Goal: Navigation & Orientation: Understand site structure

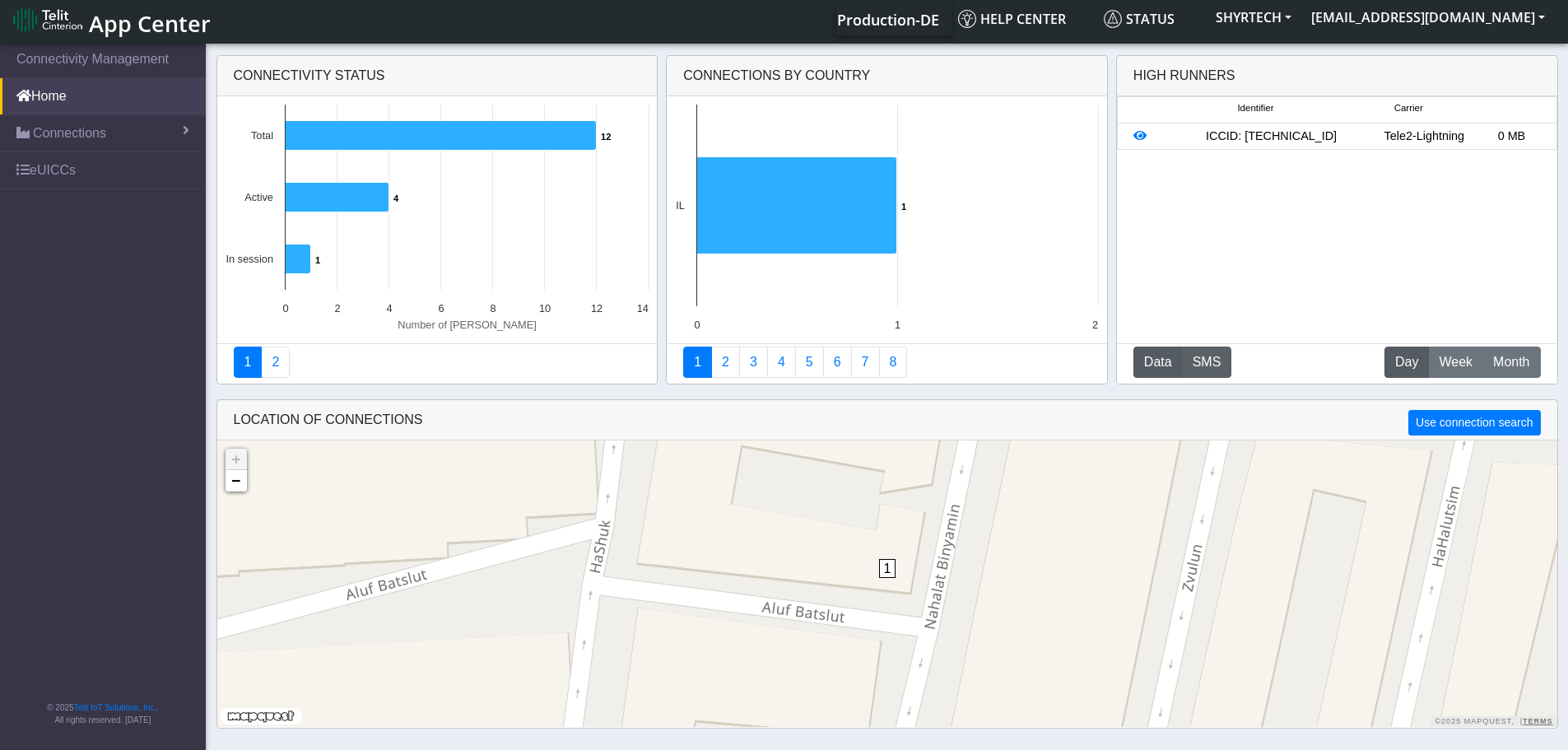
scroll to position [6, 0]
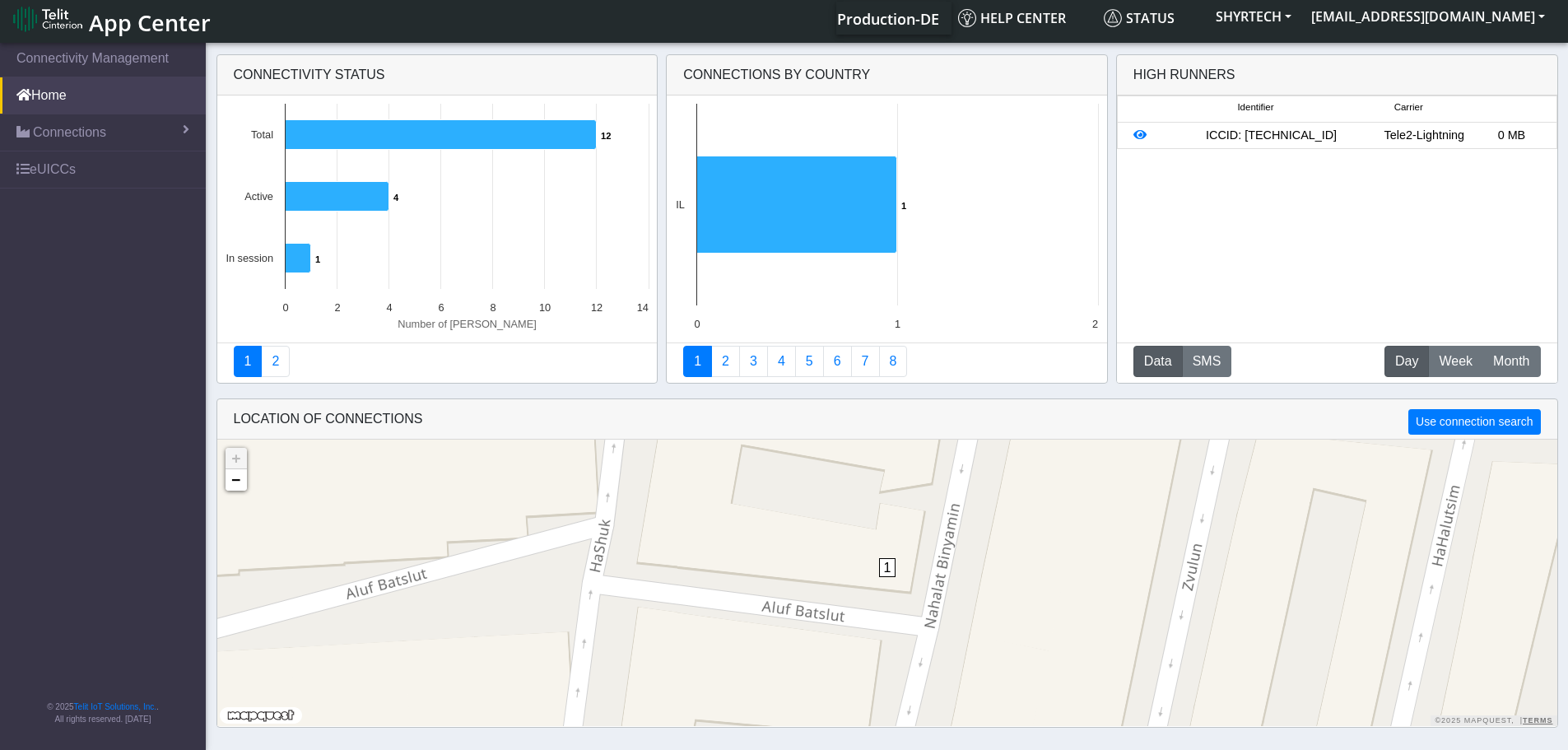
click at [1279, 138] on div "ICCID: [TECHNICAL_ID]" at bounding box center [1271, 136] width 218 height 18
click at [299, 261] on icon at bounding box center [297, 259] width 26 height 30
click at [331, 208] on icon at bounding box center [336, 197] width 104 height 30
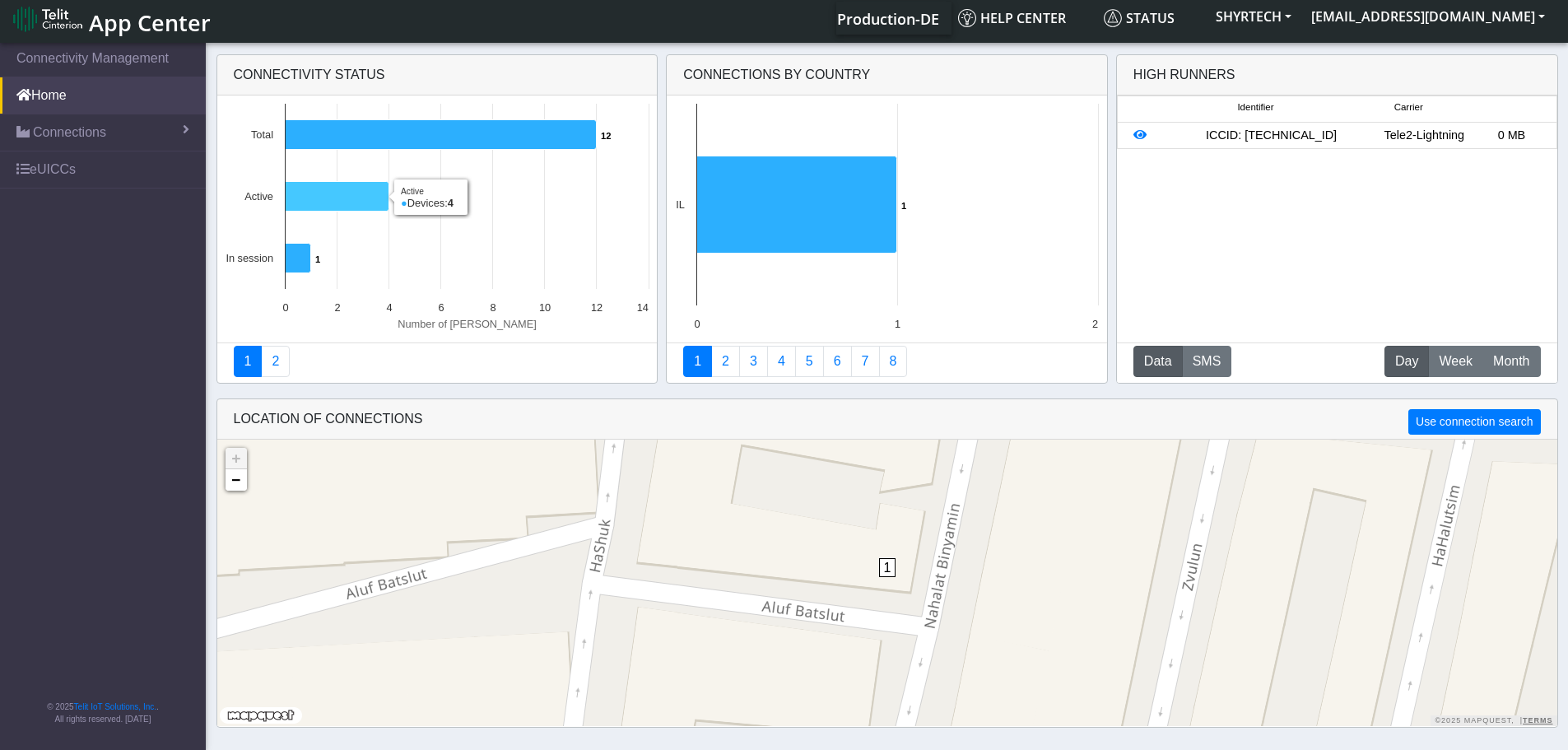
click at [331, 208] on icon at bounding box center [336, 197] width 104 height 30
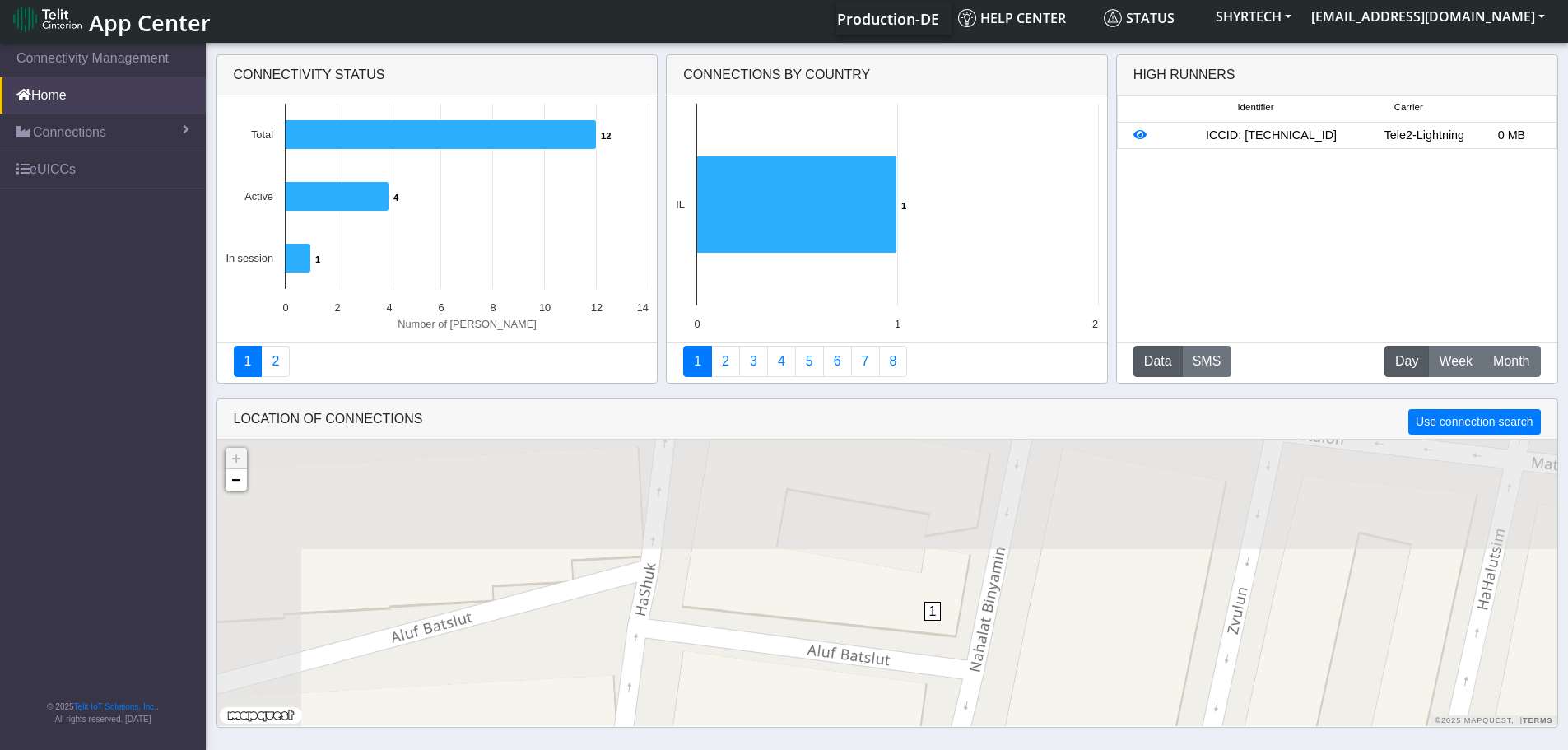
drag, startPoint x: 917, startPoint y: 557, endPoint x: 1047, endPoint y: 677, distance: 176.9
click at [1049, 678] on div "1 + − ©2025 MapQuest, | Terms" at bounding box center [887, 583] width 1340 height 286
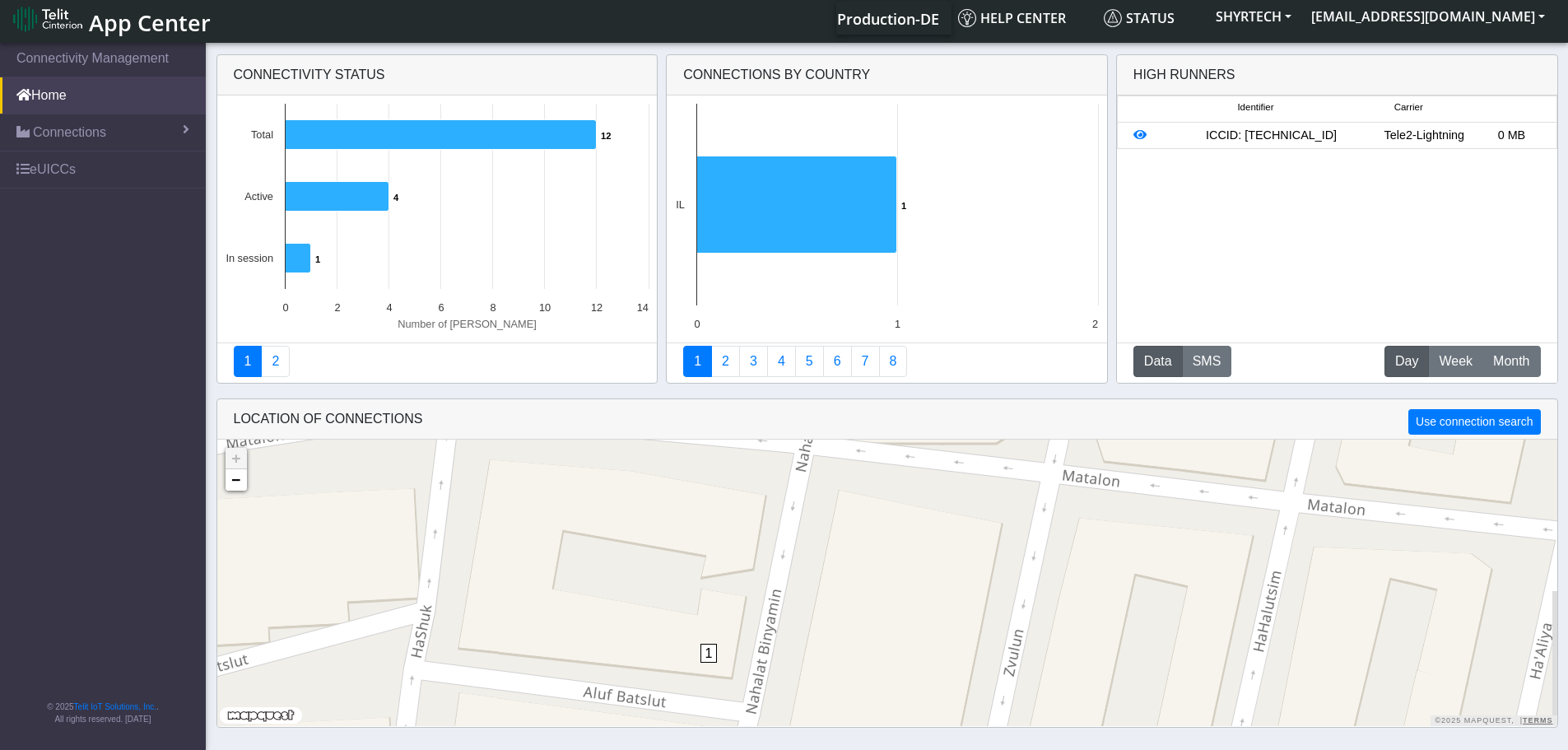
drag, startPoint x: 801, startPoint y: 513, endPoint x: 566, endPoint y: 554, distance: 238.5
click at [566, 554] on div "1 + − ©2025 MapQuest, | Terms" at bounding box center [887, 583] width 1340 height 286
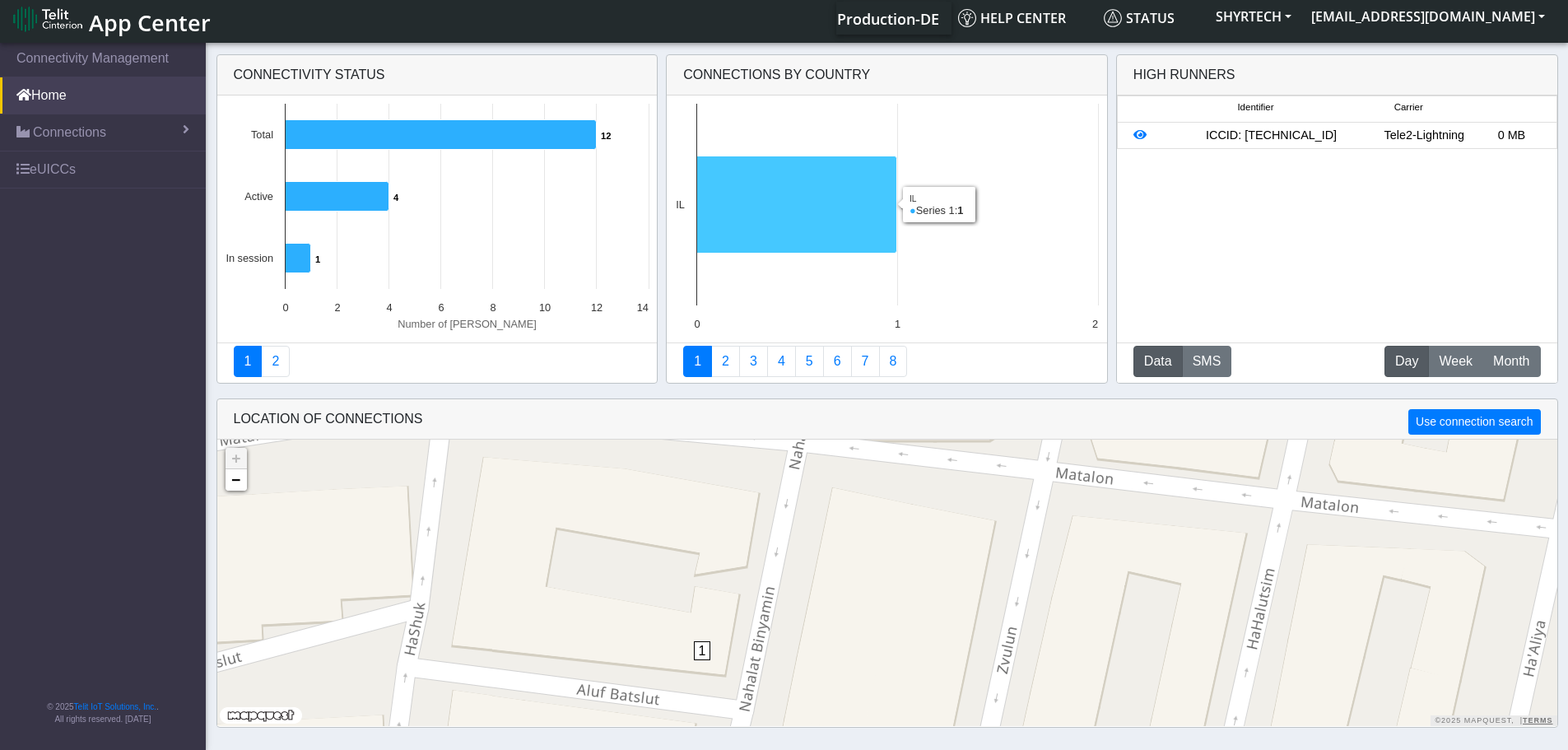
click at [762, 181] on icon at bounding box center [797, 205] width 200 height 97
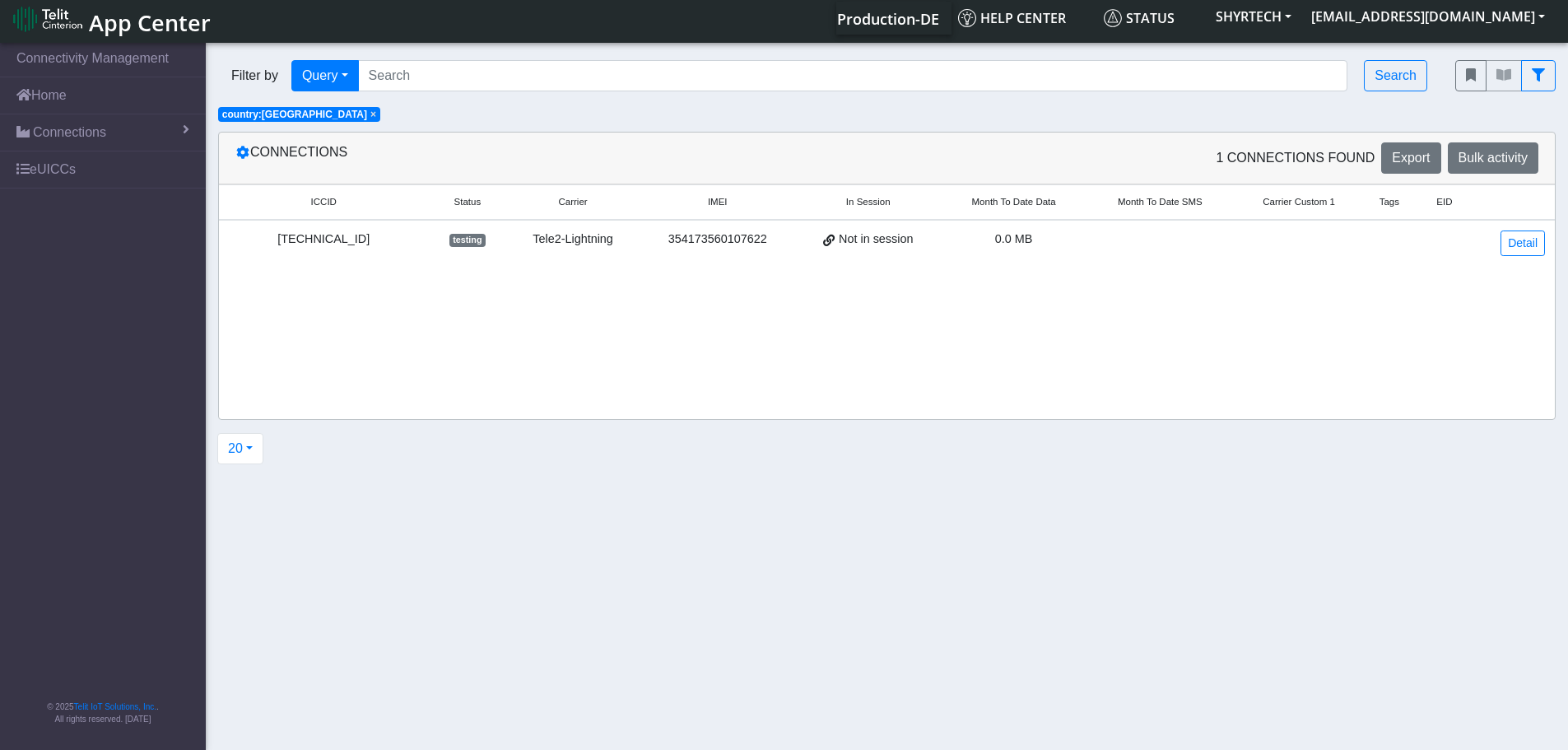
click at [485, 245] on span "testing" at bounding box center [468, 241] width 37 height 13
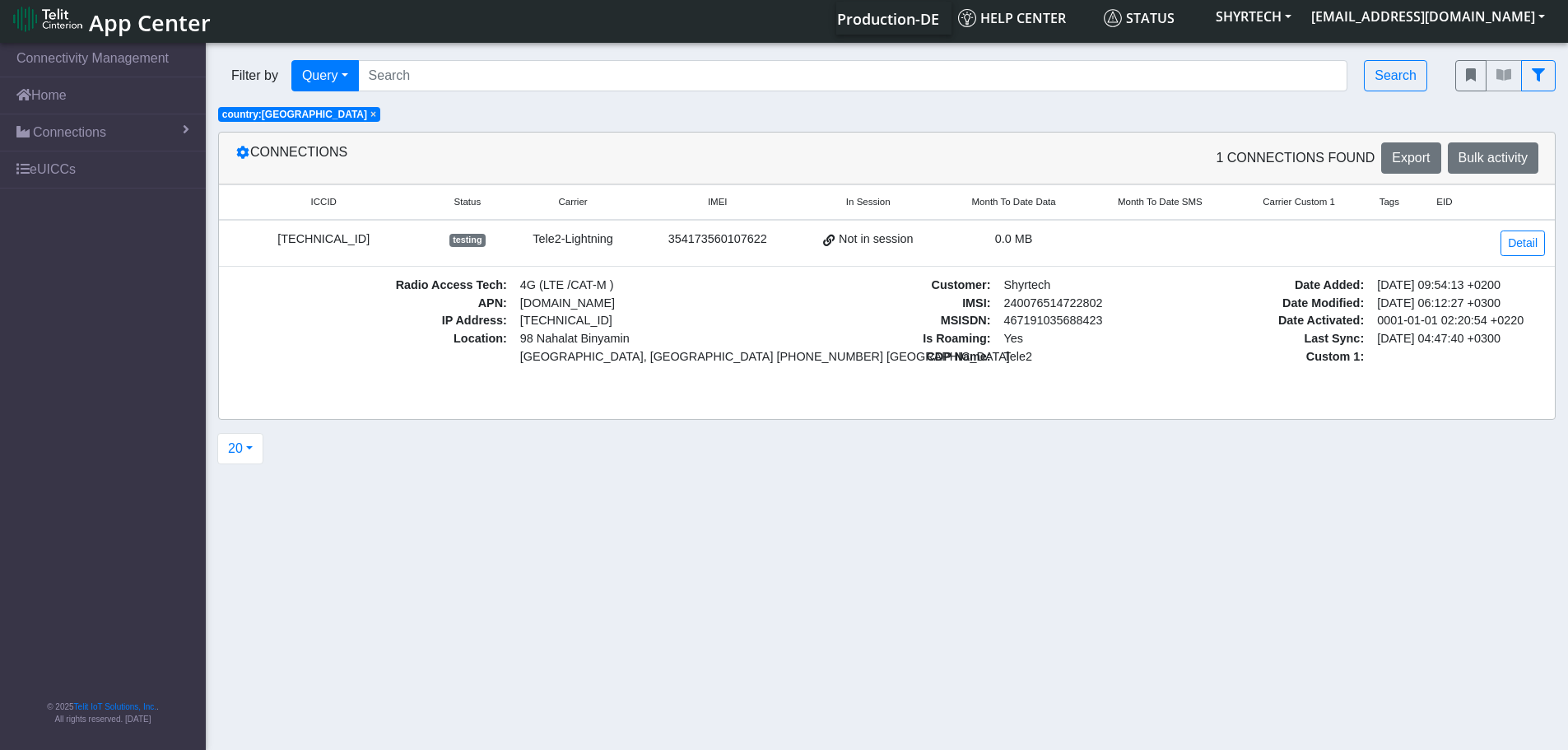
click at [717, 243] on div "354173560107622" at bounding box center [717, 240] width 136 height 18
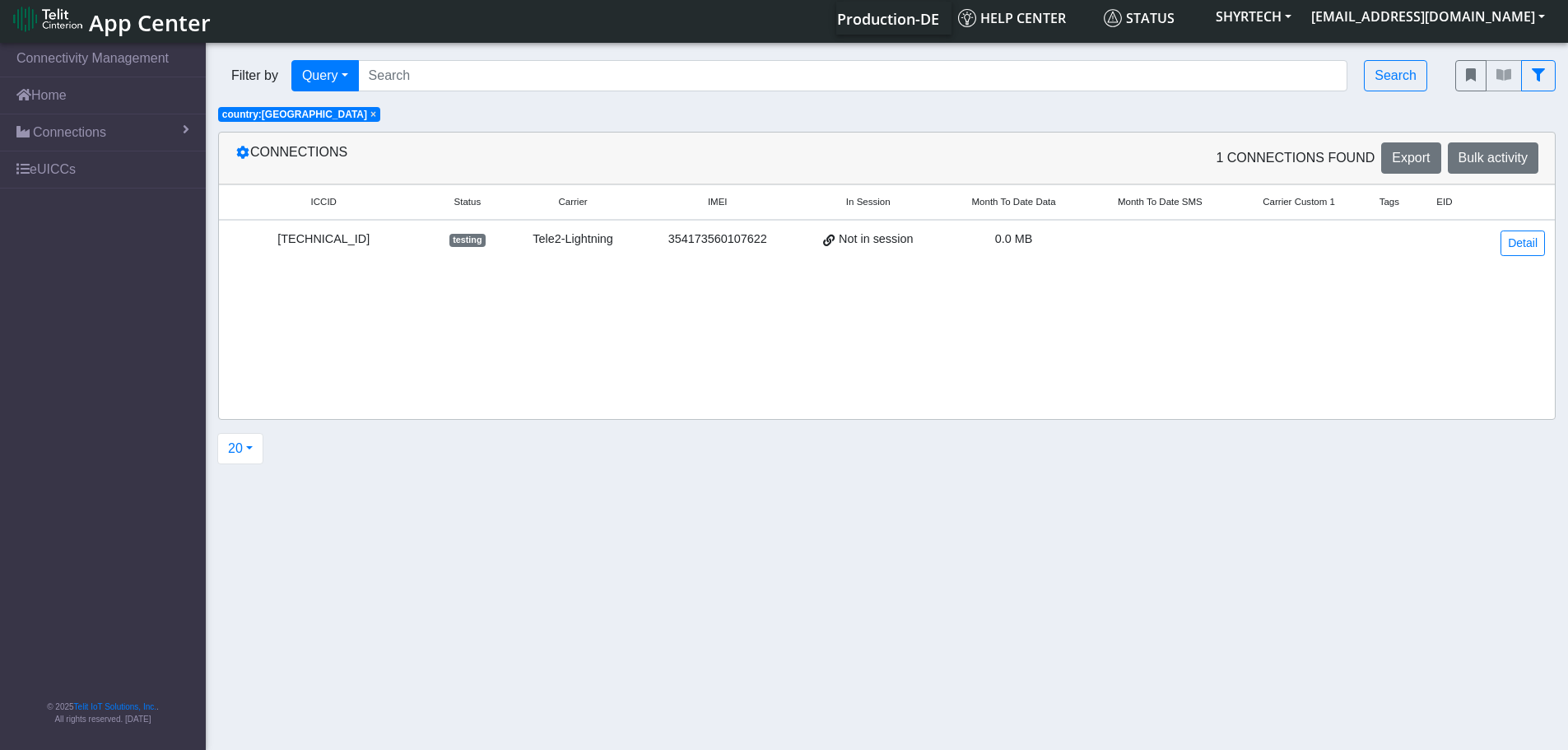
click at [717, 243] on div "354173560107622" at bounding box center [717, 240] width 136 height 18
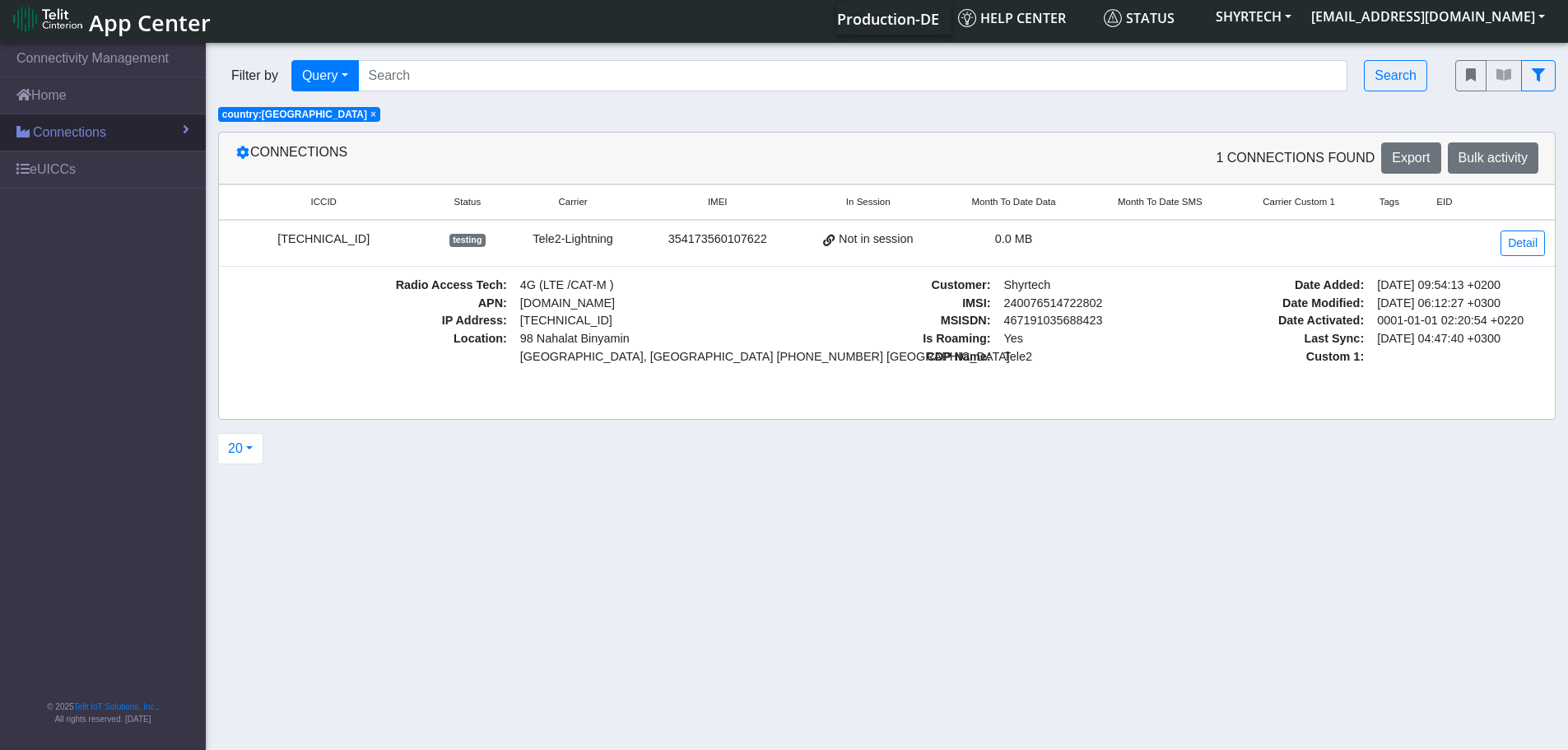
click at [78, 132] on span "Connections" at bounding box center [70, 132] width 73 height 20
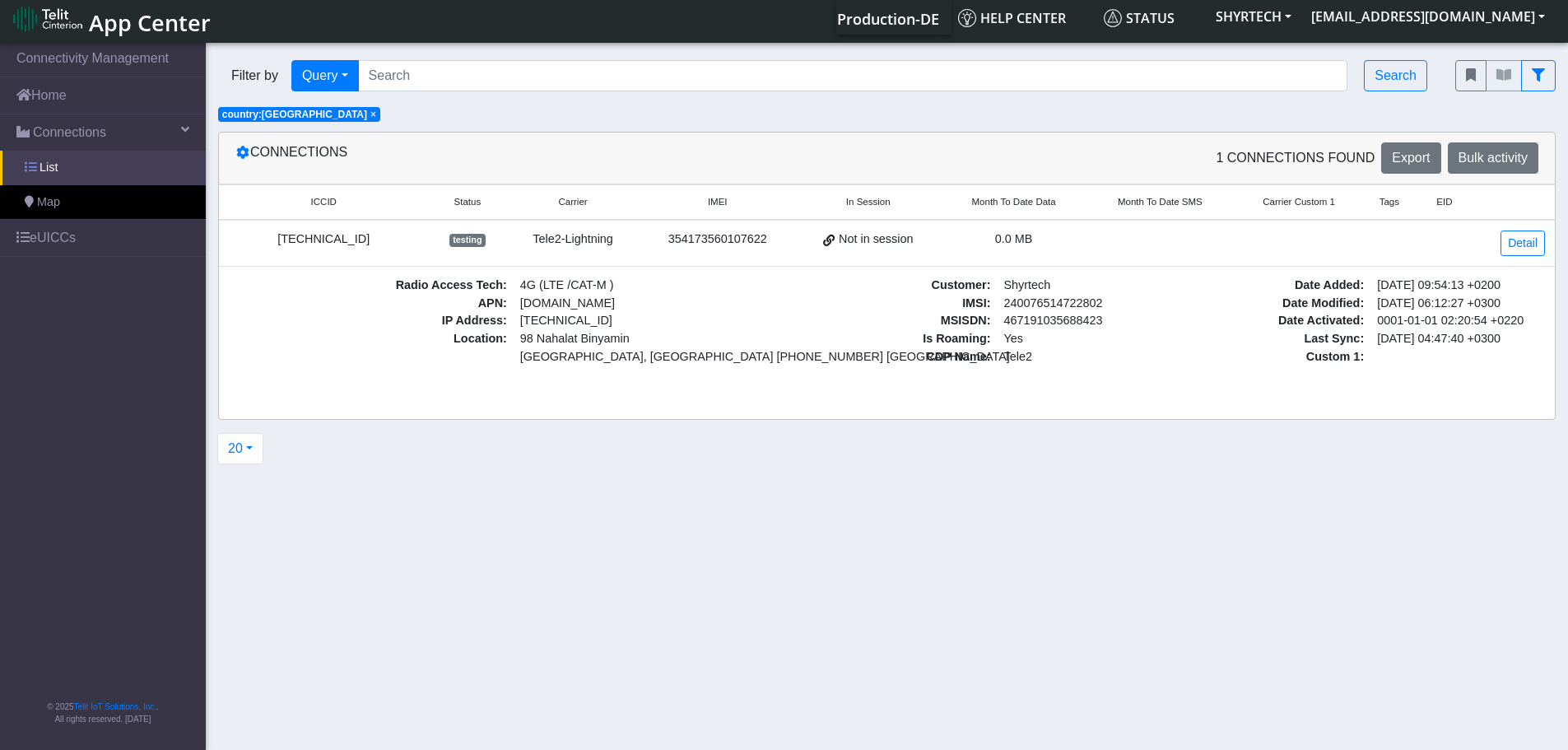
click at [59, 172] on link "List" at bounding box center [102, 168] width 206 height 35
click at [60, 204] on span "Map" at bounding box center [49, 202] width 23 height 18
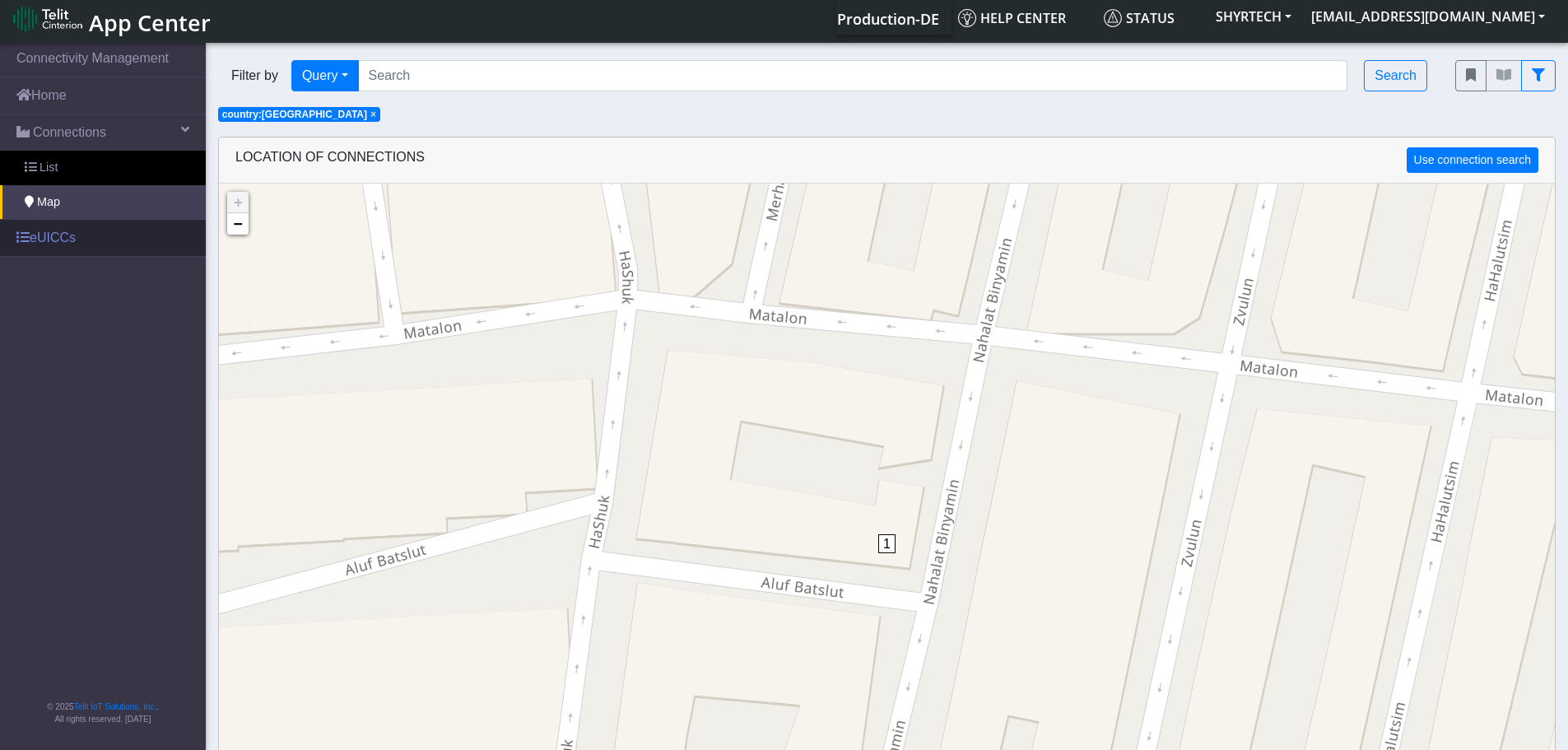
click at [57, 243] on link "eUICCs" at bounding box center [102, 238] width 206 height 37
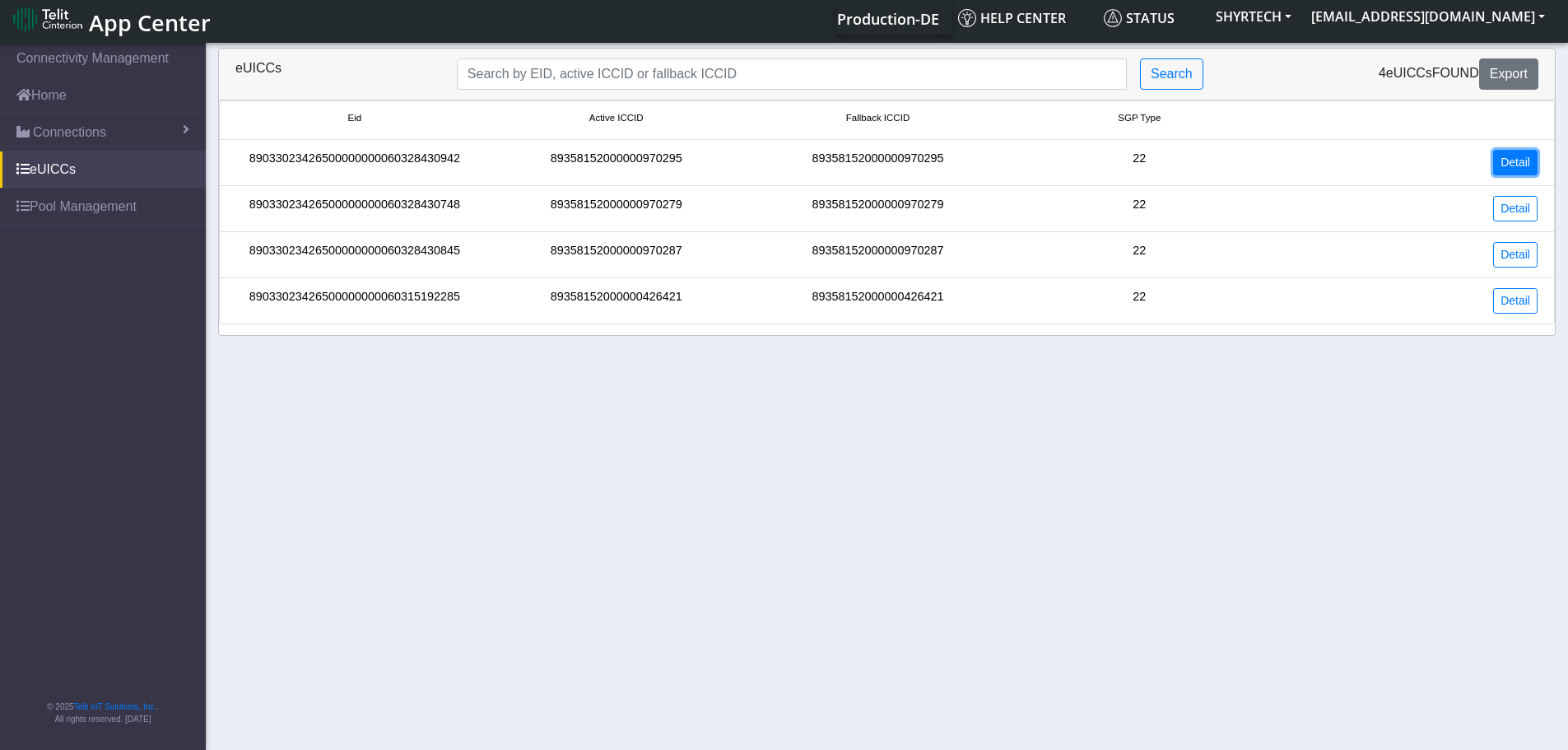
click at [1519, 161] on link "Detail" at bounding box center [1515, 162] width 44 height 26
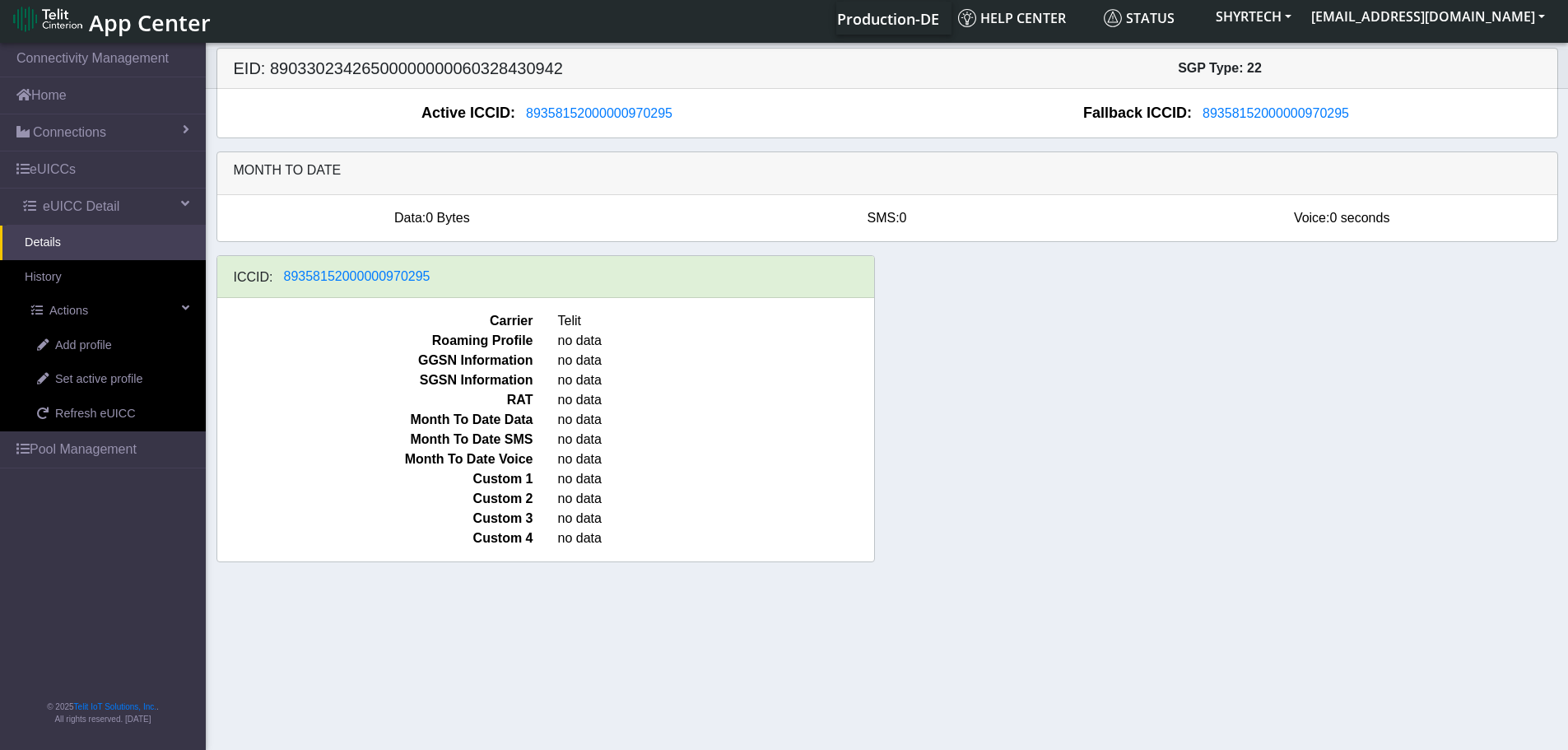
click at [607, 102] on div "Active ICCID: [TECHNICAL_ID] Fallback ICCID: [TECHNICAL_ID]" at bounding box center [887, 113] width 1340 height 48
click at [112, 451] on link "Pool Management" at bounding box center [102, 450] width 206 height 37
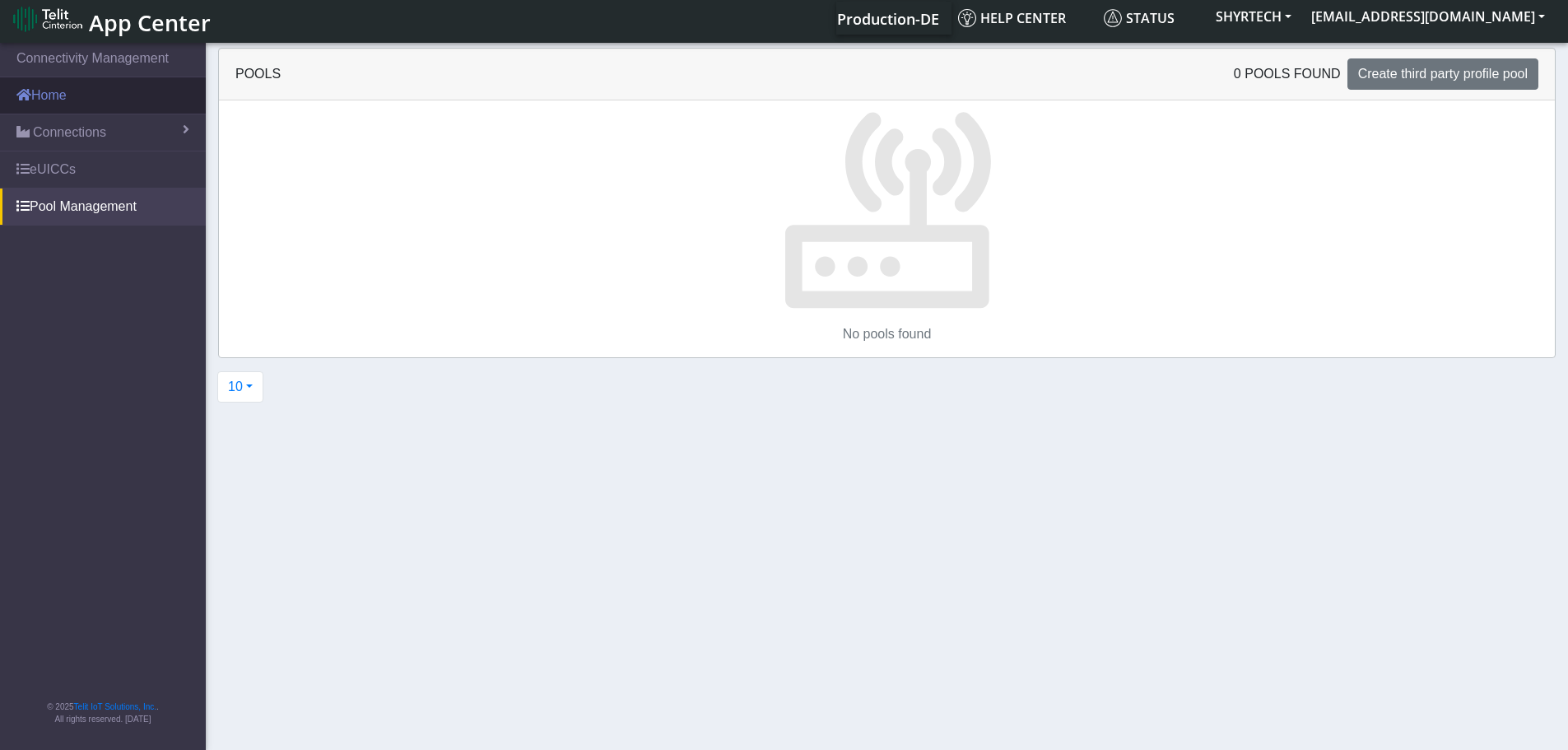
click at [66, 94] on link "Home" at bounding box center [102, 96] width 206 height 37
